Goal: Task Accomplishment & Management: Manage account settings

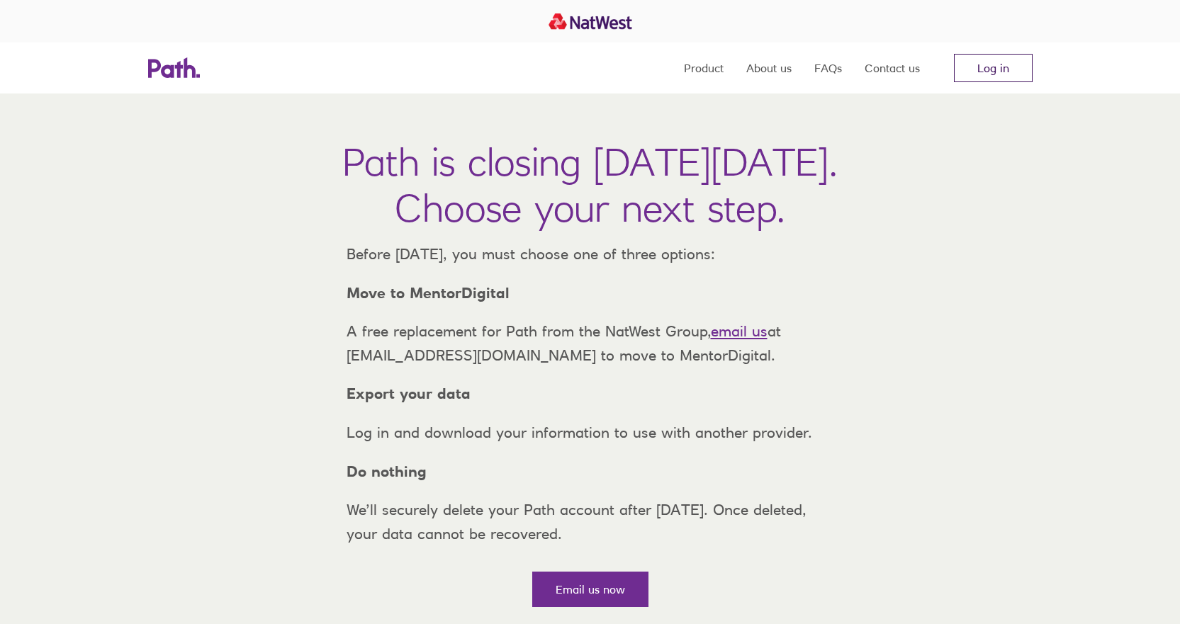
click at [1005, 62] on link "Log in" at bounding box center [993, 68] width 79 height 28
click at [1010, 64] on link "Log in" at bounding box center [993, 68] width 79 height 28
click at [989, 65] on link "Log in" at bounding box center [993, 68] width 79 height 28
click at [988, 62] on link "Log in" at bounding box center [993, 68] width 79 height 28
